Goal: Transaction & Acquisition: Purchase product/service

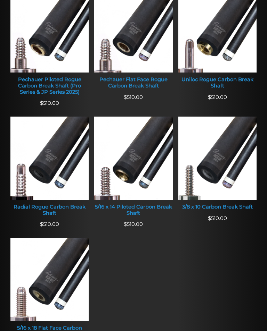
scroll to position [317, 0]
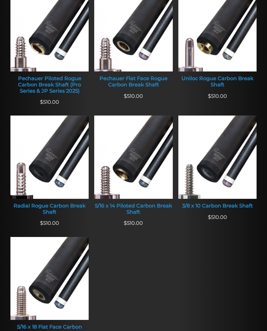
click at [135, 205] on div "5/16 x 14 Piloted Carbon Break Shaft" at bounding box center [133, 209] width 78 height 12
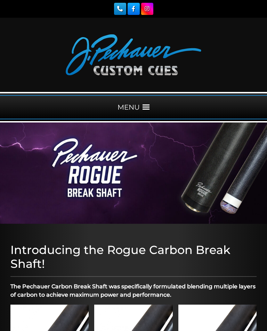
scroll to position [327, 0]
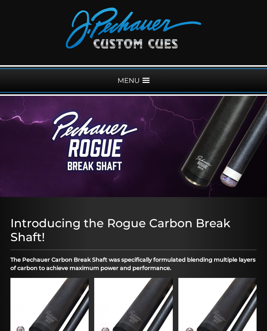
click at [145, 78] on span at bounding box center [145, 80] width 7 height 7
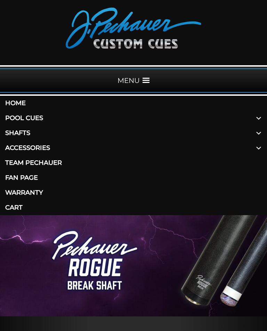
click at [257, 121] on span at bounding box center [258, 118] width 17 height 15
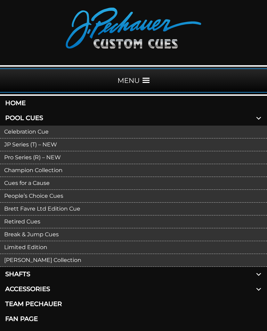
click at [42, 234] on link "Break & Jump Cues" at bounding box center [133, 234] width 267 height 13
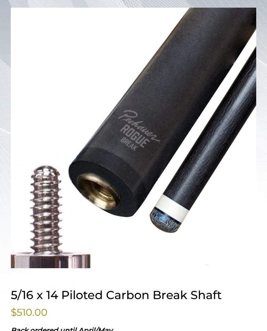
scroll to position [160, 0]
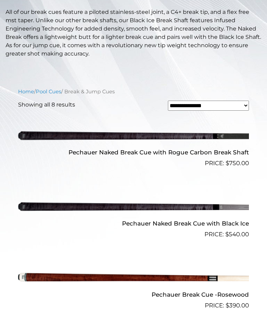
scroll to position [190, 0]
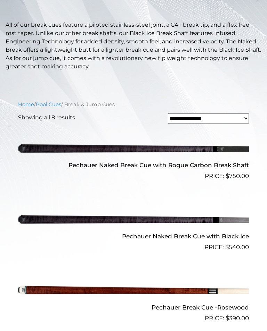
click at [187, 159] on img at bounding box center [133, 148] width 230 height 39
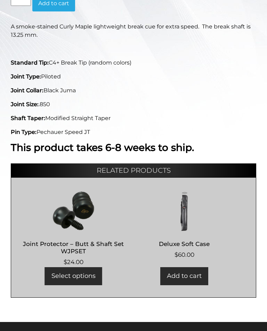
scroll to position [278, 0]
